Goal: Find specific page/section: Find specific page/section

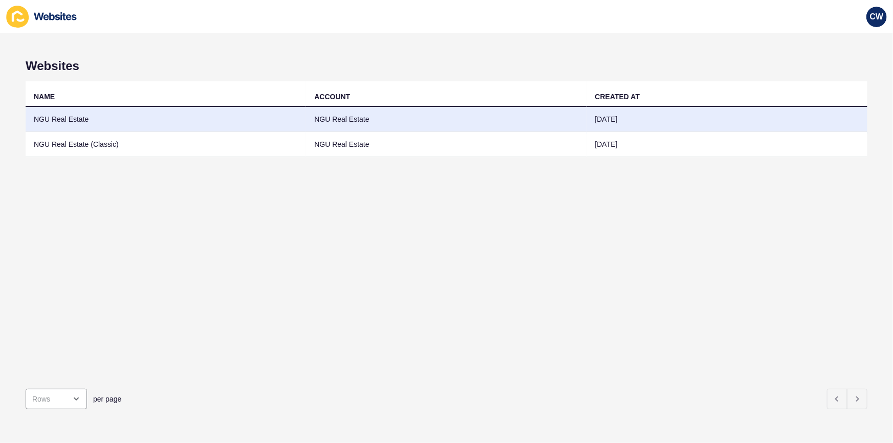
click at [137, 115] on td "NGU Real Estate" at bounding box center [166, 119] width 280 height 25
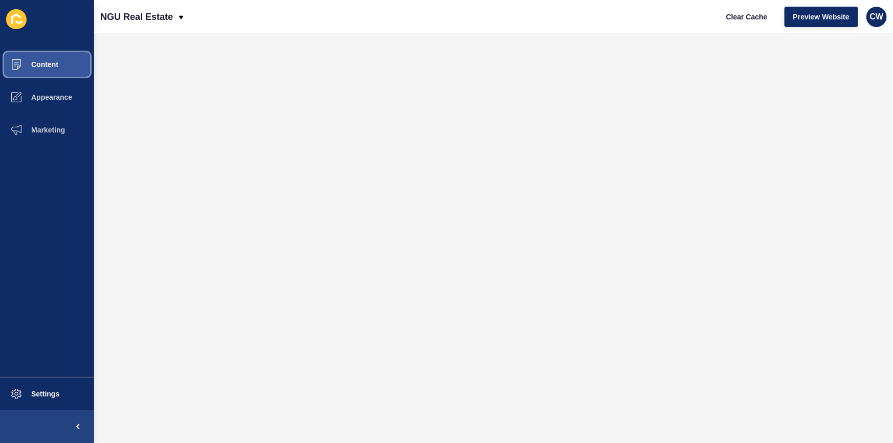
click at [78, 61] on button "Content" at bounding box center [47, 64] width 94 height 33
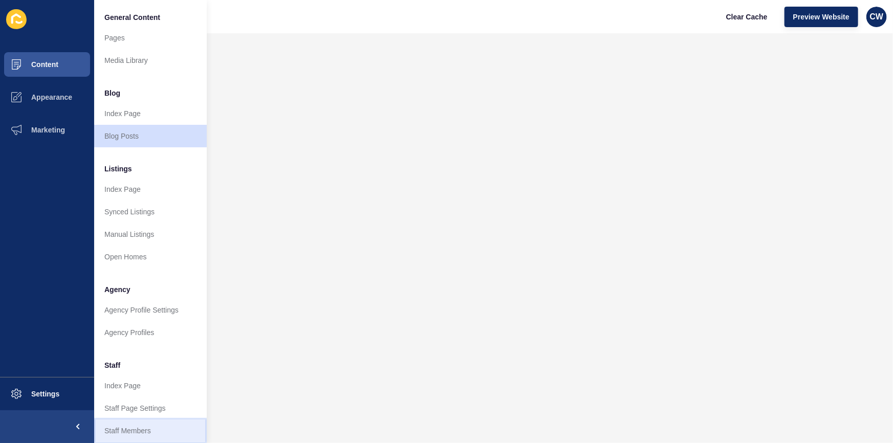
click at [144, 425] on link "Staff Members" at bounding box center [150, 430] width 113 height 23
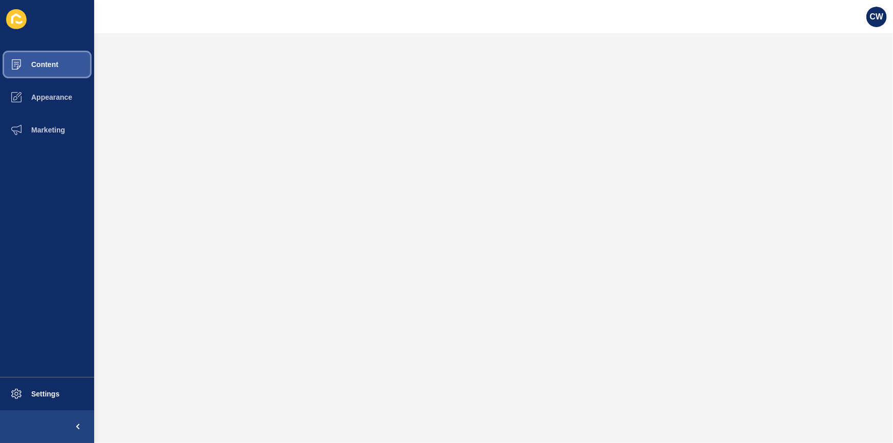
click at [63, 63] on button "Content" at bounding box center [47, 64] width 94 height 33
